Goal: Communication & Community: Answer question/provide support

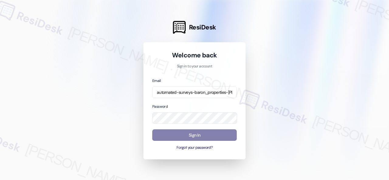
scroll to position [0, 59]
type input "automated-surveys-baron_properties-[PERSON_NAME].[PERSON_NAME]@baron_[DOMAIN_NA…"
click at [277, 91] on div at bounding box center [194, 90] width 389 height 180
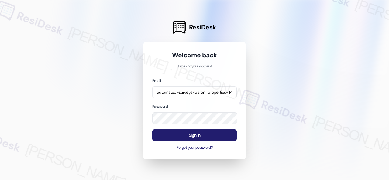
click at [194, 136] on button "Sign In" at bounding box center [194, 135] width 84 height 12
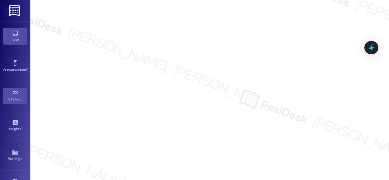
click at [8, 36] on div "Inbox" at bounding box center [15, 39] width 30 height 6
